Goal: Task Accomplishment & Management: Complete application form

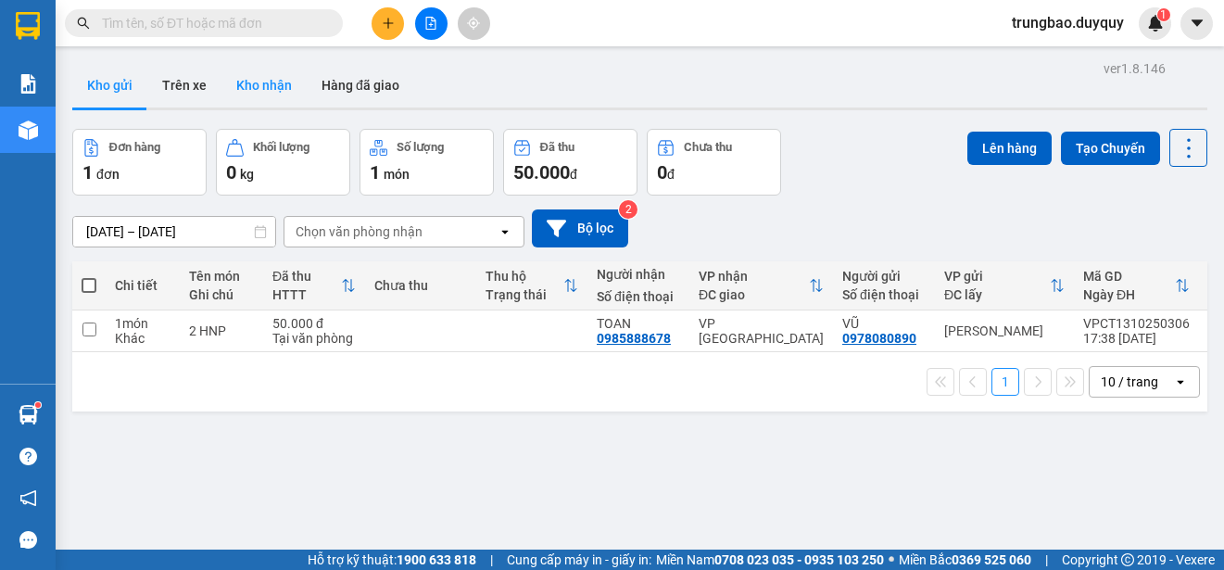
click at [267, 81] on button "Kho nhận" at bounding box center [263, 85] width 85 height 44
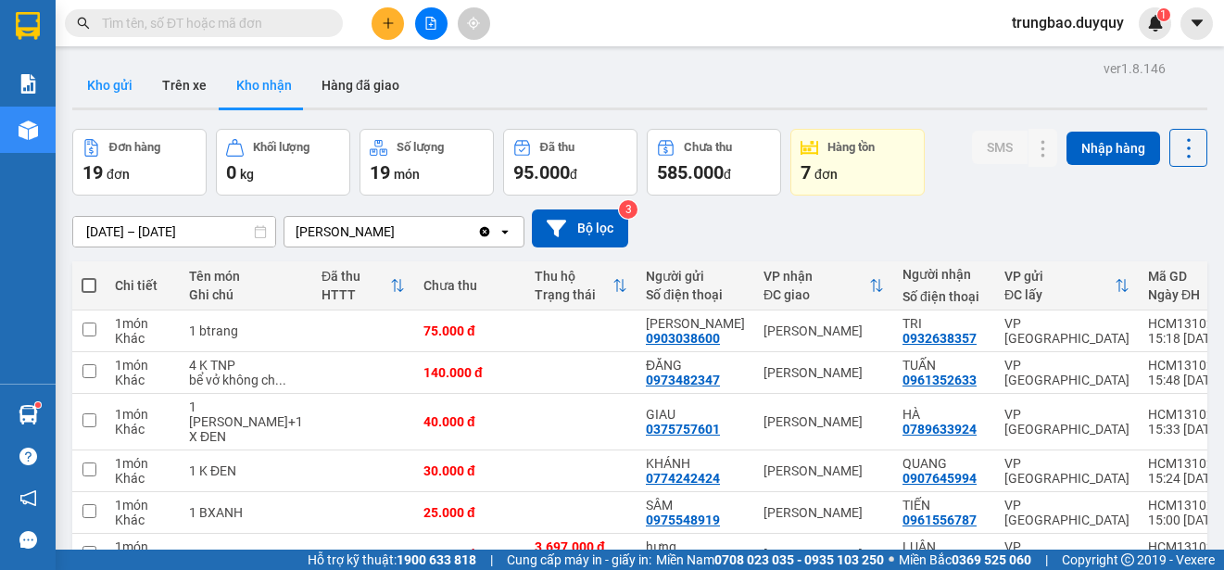
click at [102, 82] on button "Kho gửi" at bounding box center [109, 85] width 75 height 44
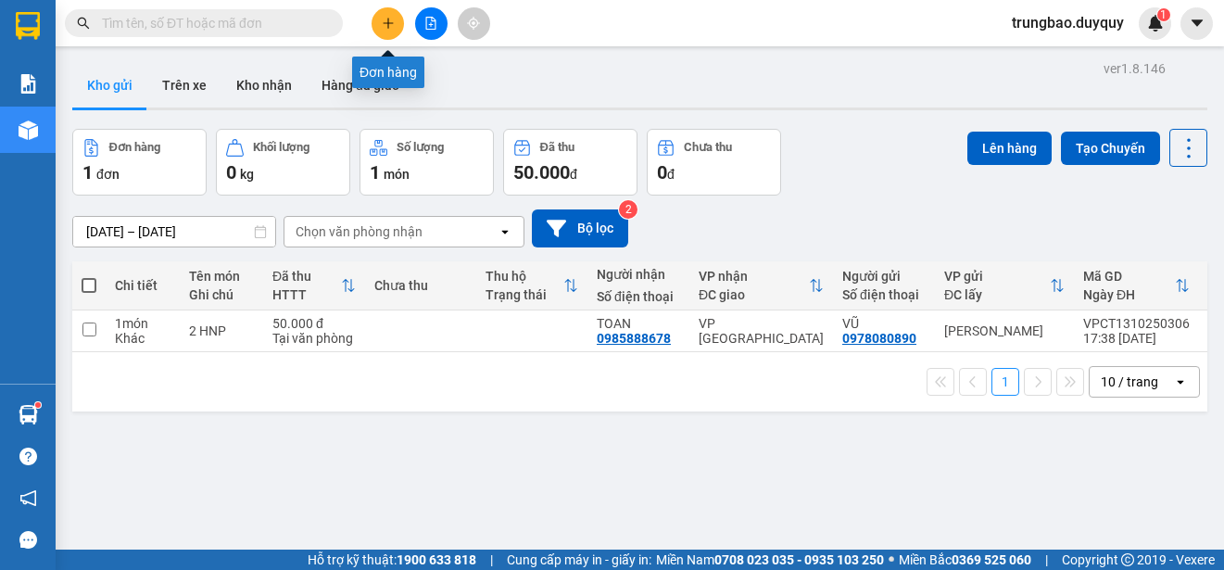
click at [388, 25] on icon "plus" at bounding box center [387, 23] width 1 height 10
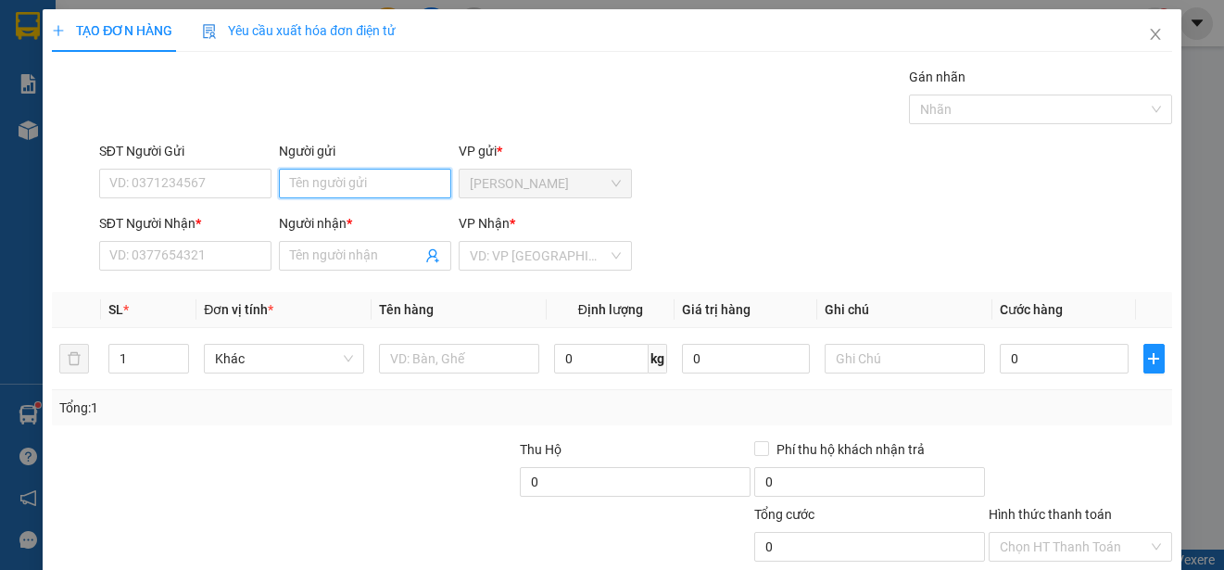
click at [321, 182] on input "Người gửi" at bounding box center [365, 184] width 172 height 30
type input "Y"
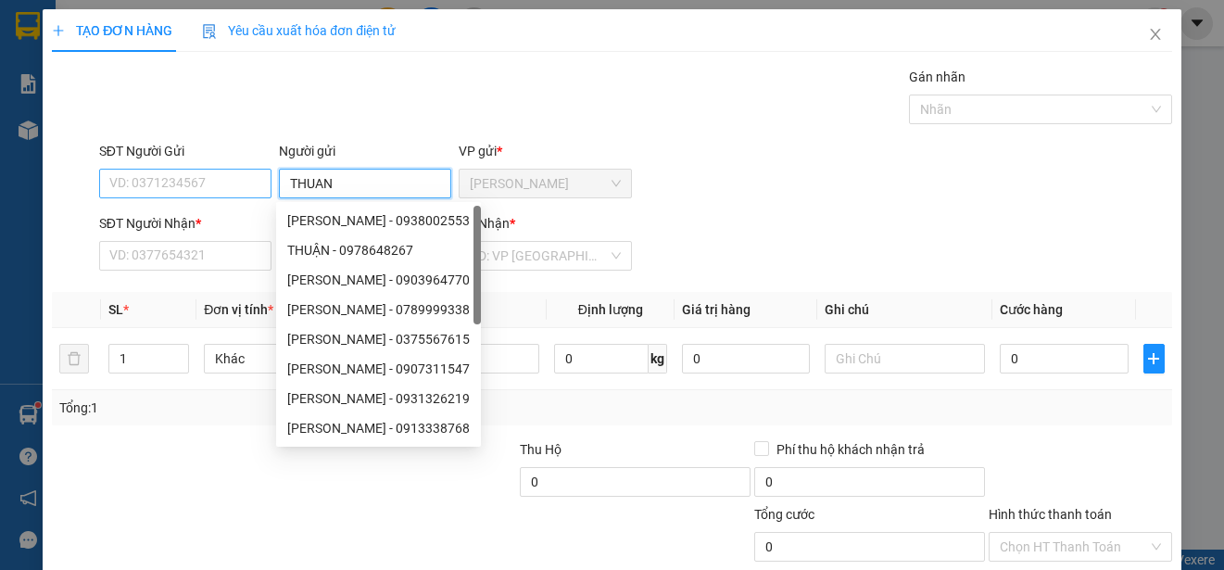
type input "THUAN"
click at [240, 186] on input "SĐT Người Gửi" at bounding box center [185, 184] width 172 height 30
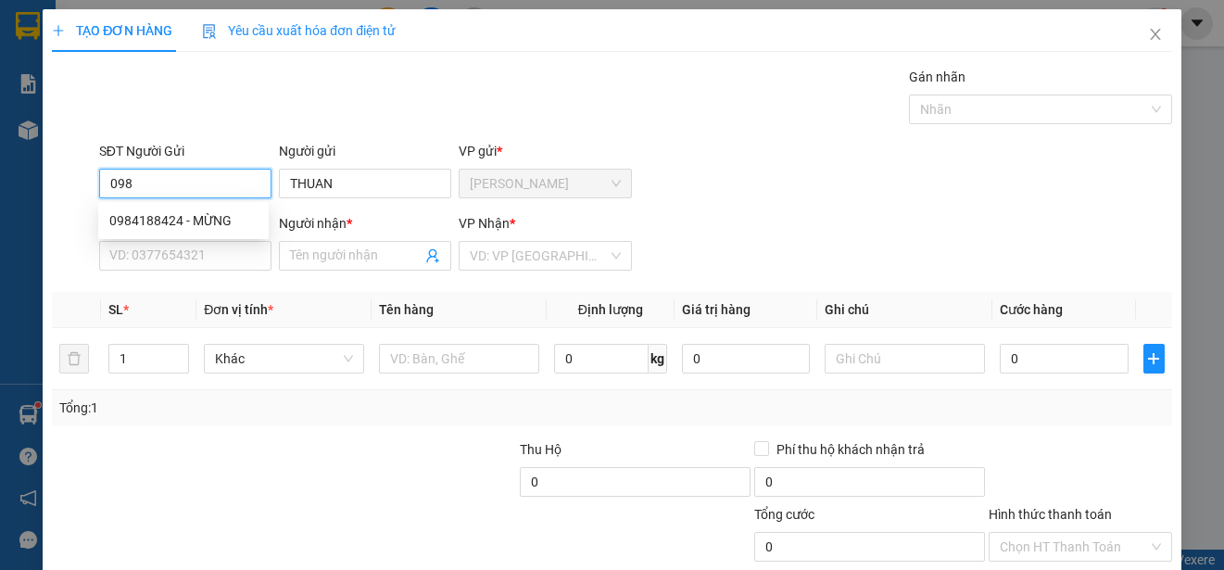
type input "0986"
